Goal: Check status: Check status

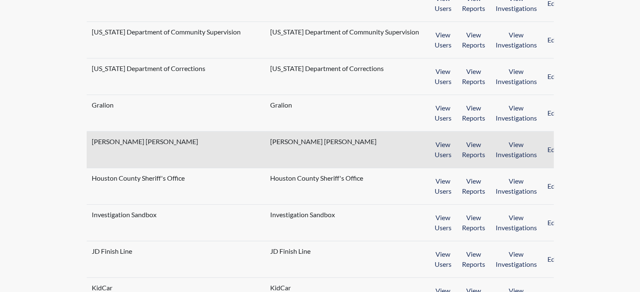
scroll to position [547, 0]
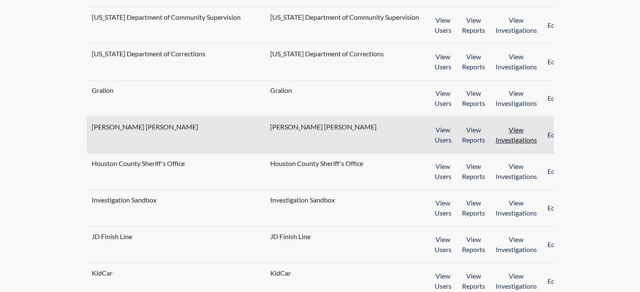
click at [515, 137] on button "View Investigations" at bounding box center [516, 135] width 52 height 26
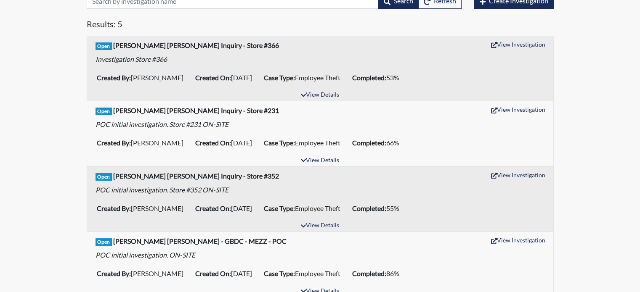
scroll to position [151, 0]
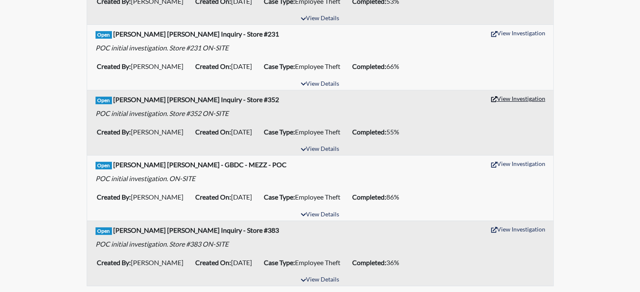
click at [523, 94] on button "View Investigation" at bounding box center [518, 98] width 62 height 13
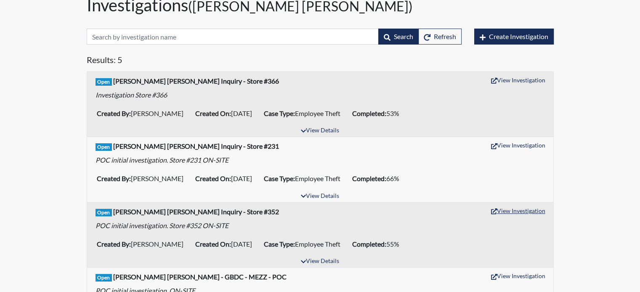
scroll to position [0, 0]
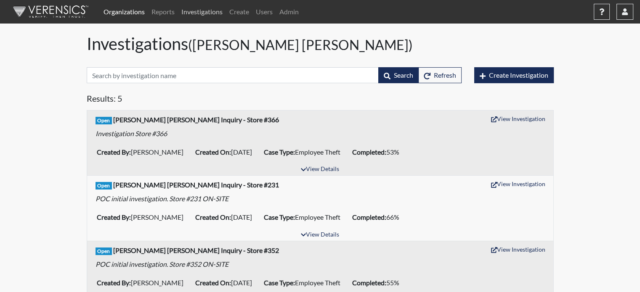
click at [202, 10] on link "Investigations" at bounding box center [202, 11] width 48 height 17
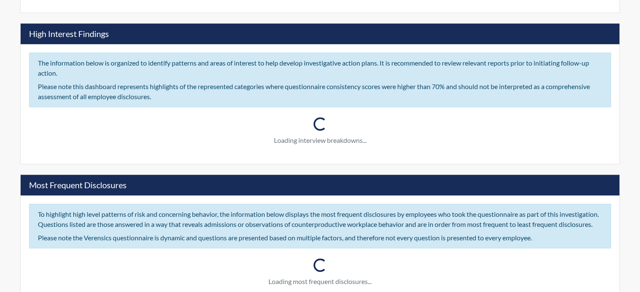
scroll to position [589, 0]
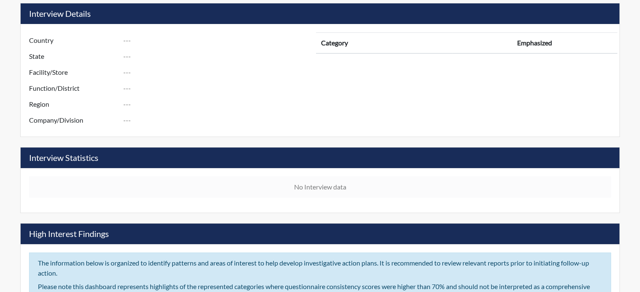
type input "Harris Teeter Inquiry - Store #352"
type input "[PERSON_NAME]"
type input "[DATE]"
type input "Employee Theft"
type input "United States"
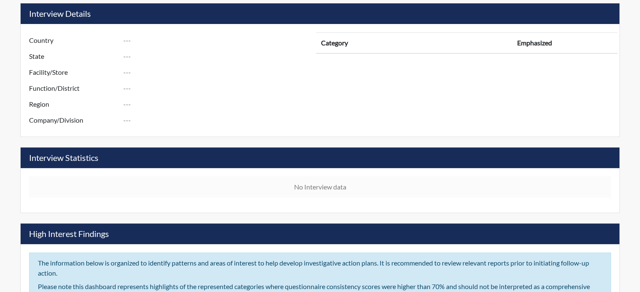
type input "Virginia"
type input "Store #352"
type input "Human Resources"
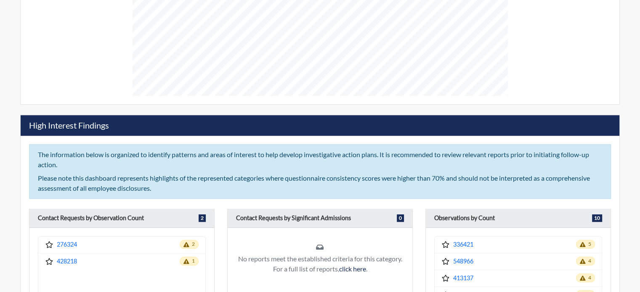
scroll to position [787, 0]
